Goal: Task Accomplishment & Management: Manage account settings

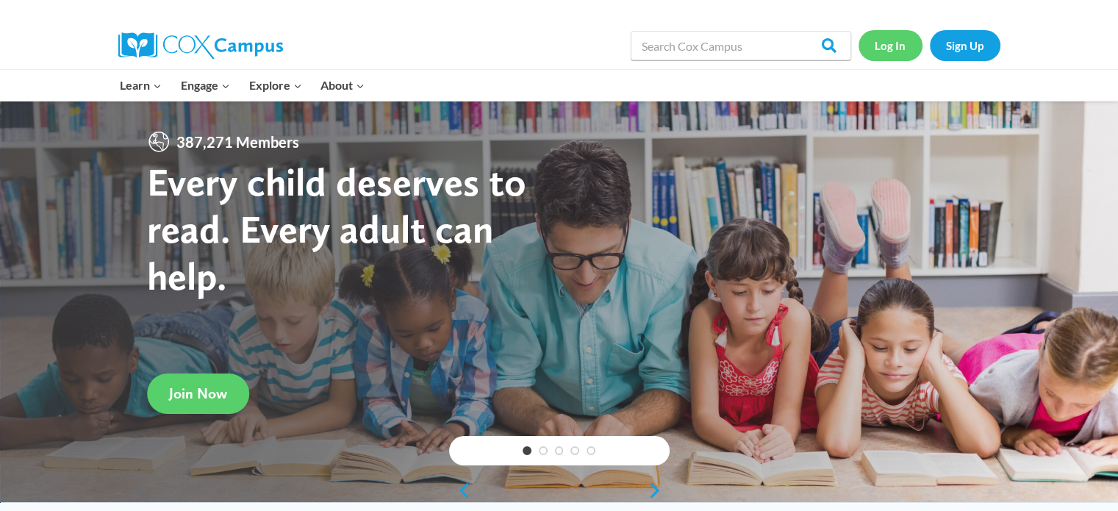
click at [888, 44] on link "Log In" at bounding box center [891, 45] width 64 height 30
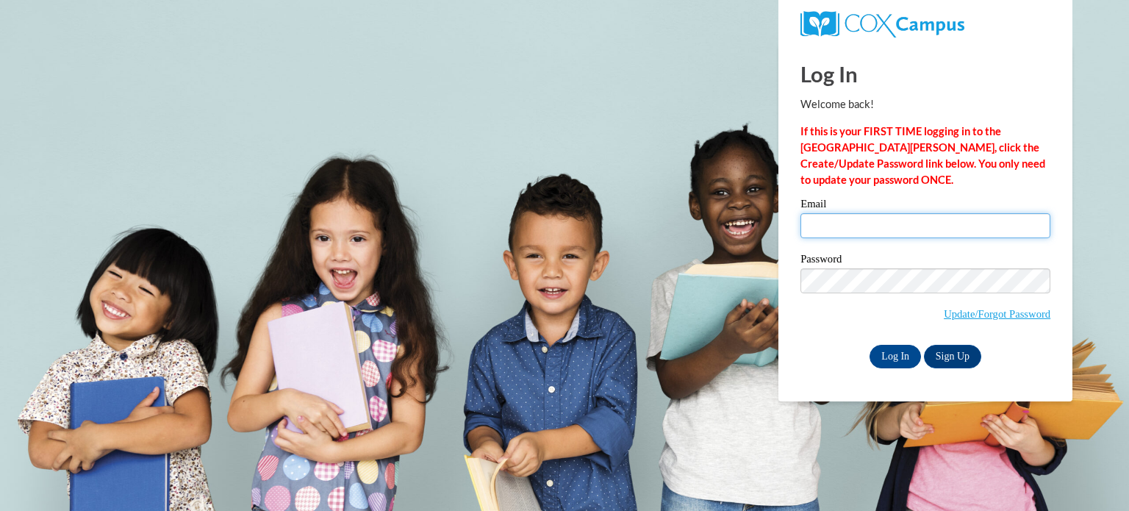
click at [869, 228] on input "Email" at bounding box center [925, 225] width 250 height 25
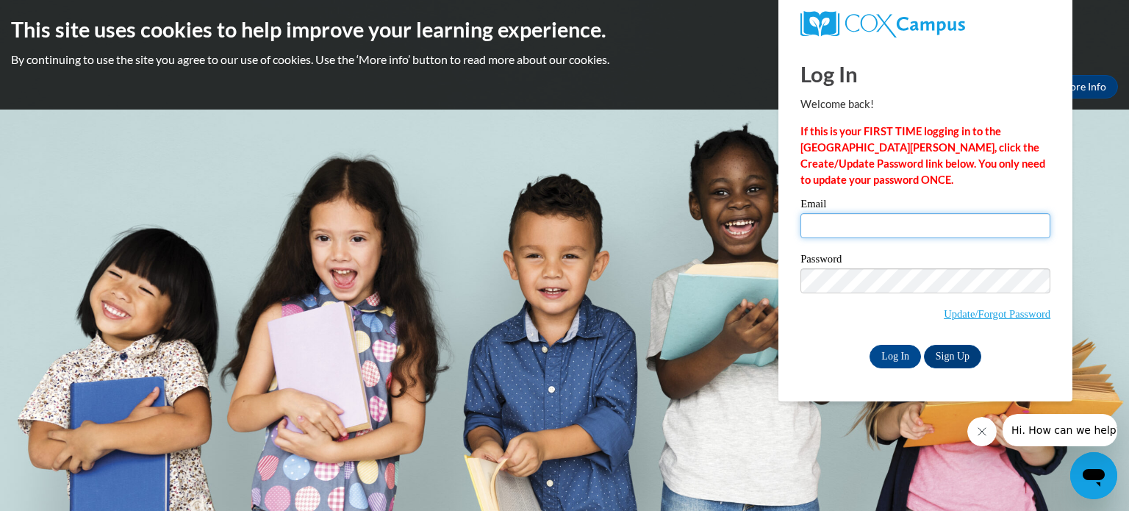
click at [810, 232] on input "Email" at bounding box center [925, 225] width 250 height 25
click at [815, 304] on span "Update/Forgot Password" at bounding box center [925, 298] width 250 height 61
click at [848, 201] on label "Email" at bounding box center [925, 205] width 250 height 15
click at [848, 213] on input "Email" at bounding box center [925, 225] width 250 height 25
click at [848, 225] on input "Email" at bounding box center [925, 225] width 250 height 25
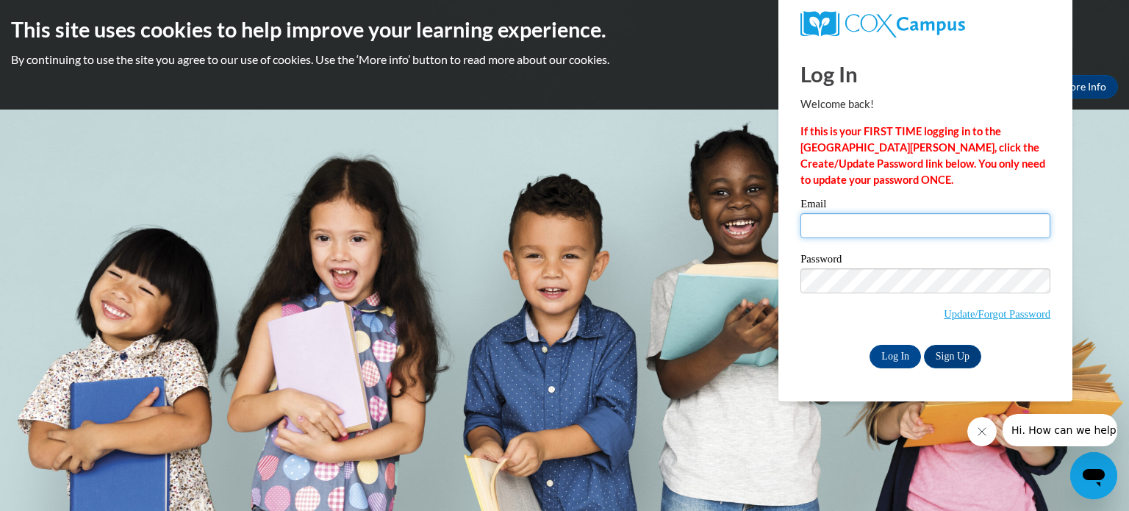
type input "[EMAIL_ADDRESS][PERSON_NAME][DOMAIN_NAME]"
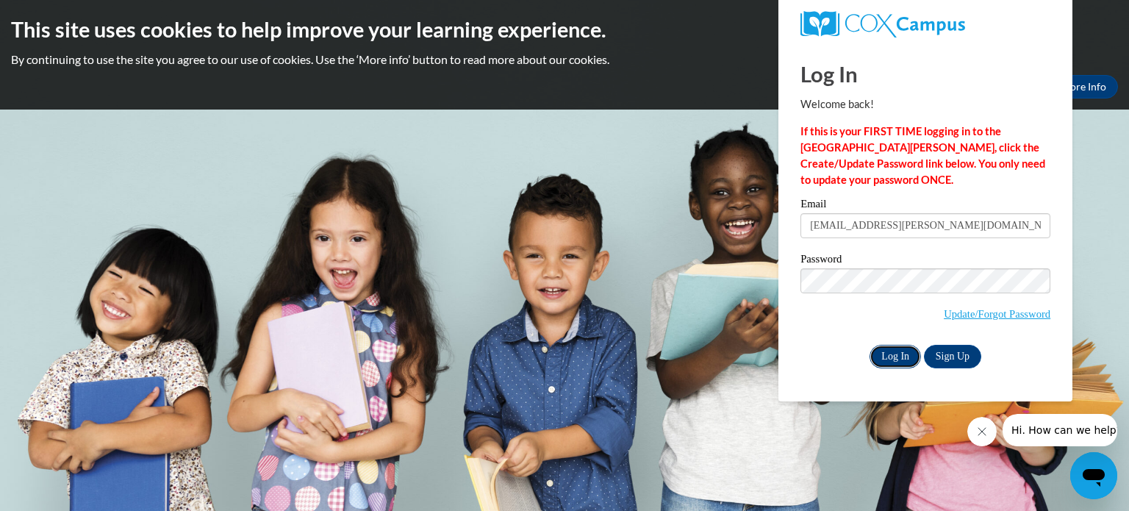
click at [890, 353] on input "Log In" at bounding box center [895, 357] width 51 height 24
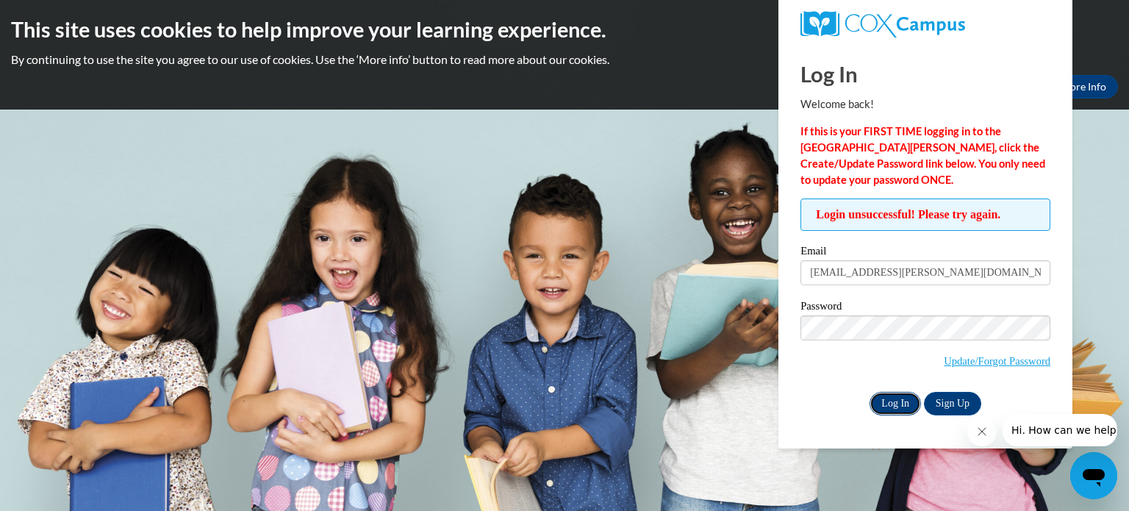
click at [902, 396] on input "Log In" at bounding box center [895, 404] width 51 height 24
click at [920, 270] on input "[EMAIL_ADDRESS][PERSON_NAME][DOMAIN_NAME]" at bounding box center [925, 272] width 250 height 25
click at [870, 392] on input "Log In" at bounding box center [895, 404] width 51 height 24
